Goal: Task Accomplishment & Management: Manage account settings

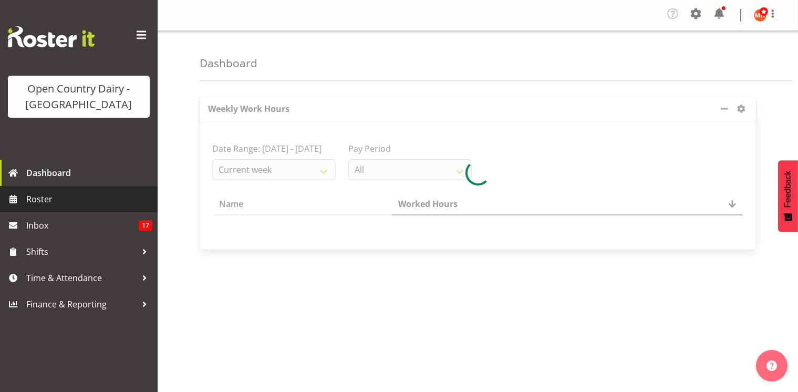
click at [60, 203] on span "Roster" at bounding box center [89, 199] width 126 height 16
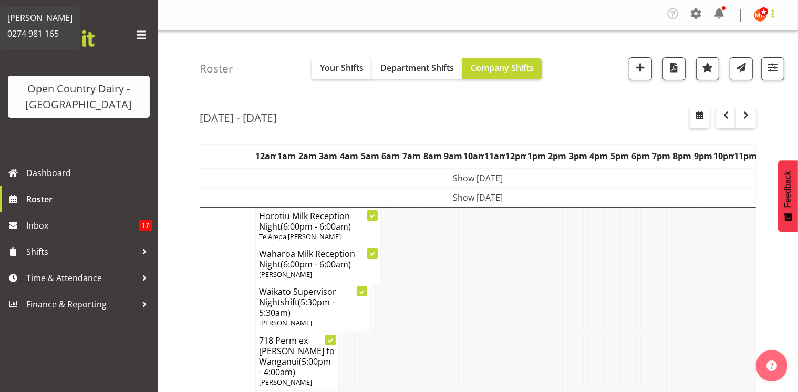
click at [777, 17] on span at bounding box center [772, 13] width 13 height 13
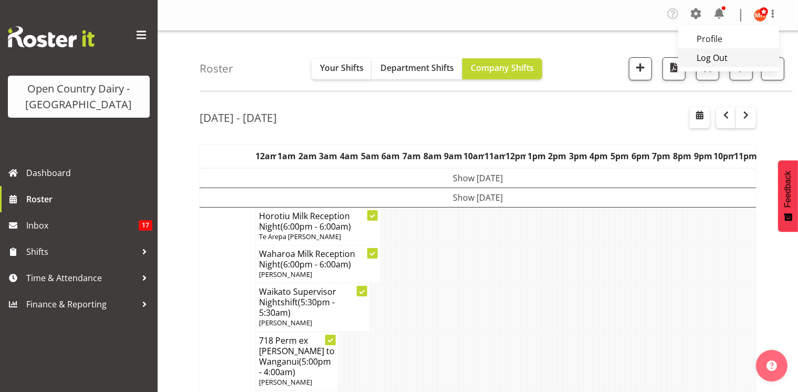
click at [721, 59] on link "Log Out" at bounding box center [728, 57] width 101 height 19
